Goal: Check status: Check status

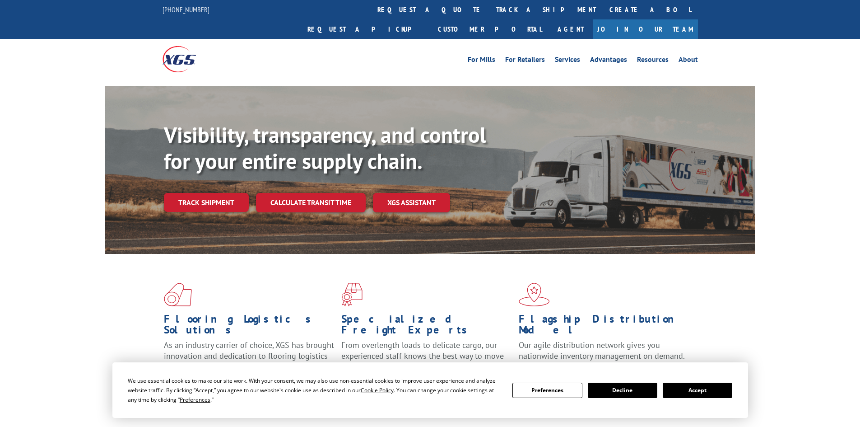
click at [490, 5] on link "track a shipment" at bounding box center [546, 9] width 113 height 19
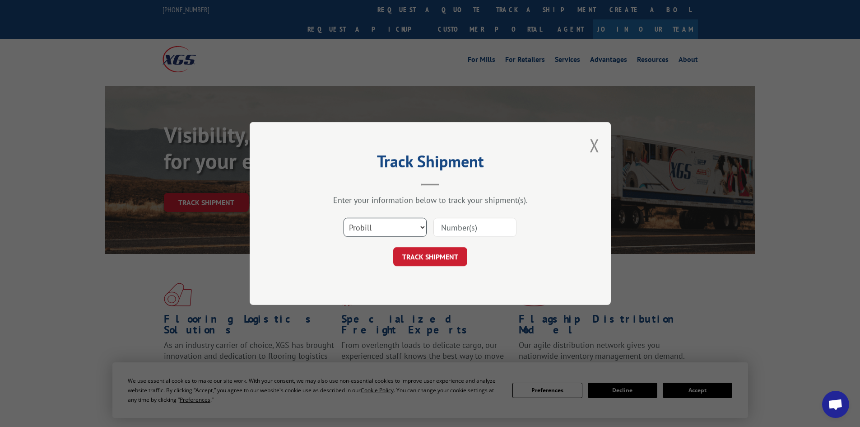
click at [408, 227] on select "Select category... Probill BOL PO" at bounding box center [385, 227] width 83 height 19
select select "bol"
click at [344, 218] on select "Select category... Probill BOL PO" at bounding box center [385, 227] width 83 height 19
click at [439, 227] on input at bounding box center [475, 227] width 83 height 19
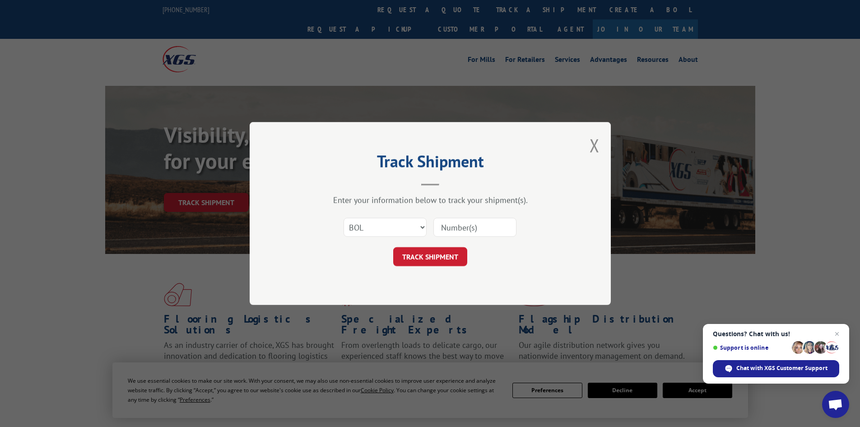
paste input "4017951"
type input "4017951"
click at [416, 261] on button "TRACK SHIPMENT" at bounding box center [430, 256] width 74 height 19
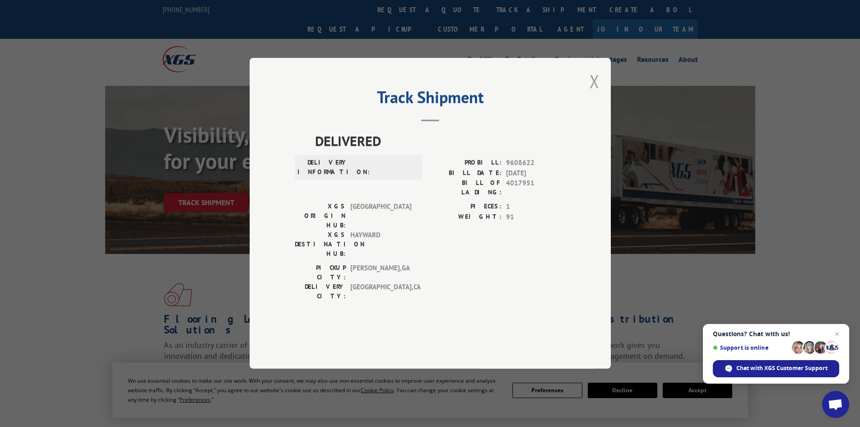
drag, startPoint x: 586, startPoint y: 116, endPoint x: 593, endPoint y: 112, distance: 7.5
click at [588, 114] on div "Track Shipment DELIVERED DELIVERY INFORMATION: PROBILL: 9608622 BILL DATE: [DAT…" at bounding box center [430, 213] width 361 height 311
click at [596, 93] on button "Close modal" at bounding box center [595, 81] width 10 height 24
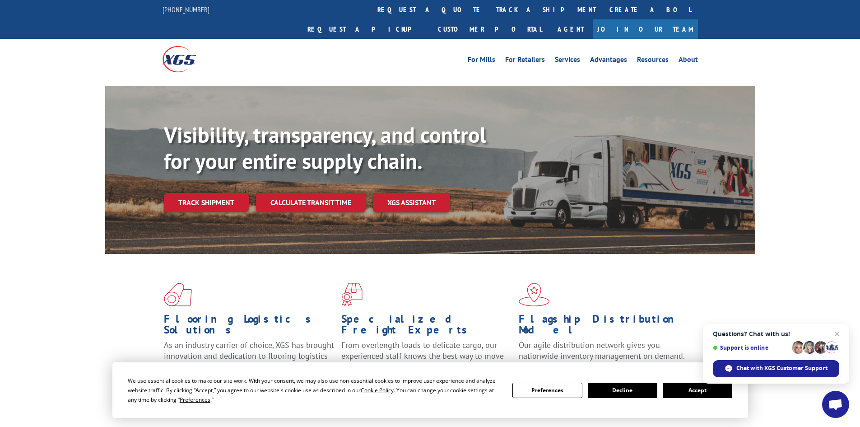
click at [490, 9] on link "track a shipment" at bounding box center [546, 9] width 113 height 19
